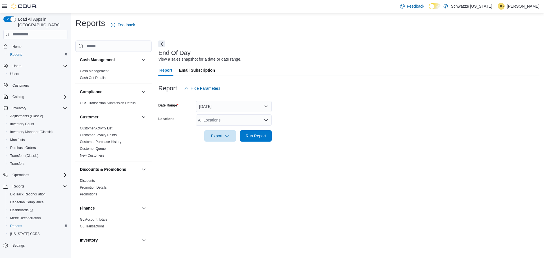
click at [227, 122] on div "All Locations" at bounding box center [234, 119] width 76 height 11
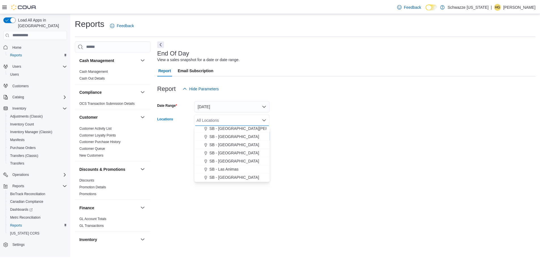
scroll to position [227, 0]
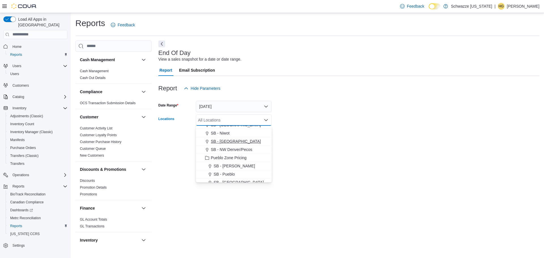
click at [235, 141] on span "SB - [GEOGRAPHIC_DATA]" at bounding box center [236, 141] width 50 height 6
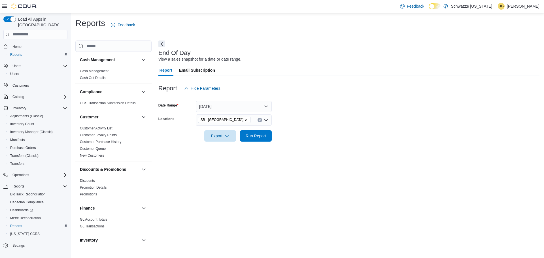
click at [309, 150] on div "End Of Day View a sales snapshot for a date or date range. Report Email Subscri…" at bounding box center [348, 142] width 381 height 205
click at [257, 137] on span "Run Report" at bounding box center [256, 136] width 20 height 6
